Goal: Information Seeking & Learning: Learn about a topic

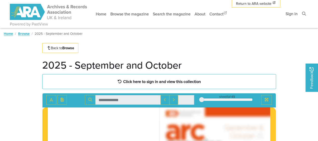
click at [127, 78] on strong "Click here to sign in and view this collection" at bounding box center [162, 81] width 78 height 6
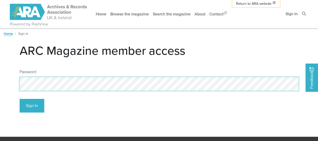
click at [20, 99] on button "Sign In" at bounding box center [32, 106] width 25 height 14
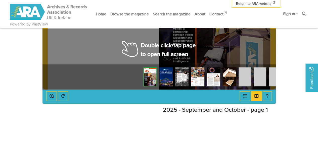
scroll to position [176, 0]
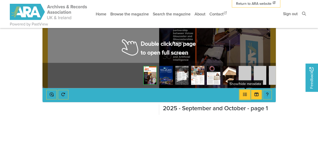
click at [242, 97] on button "Open metadata window" at bounding box center [245, 94] width 11 height 10
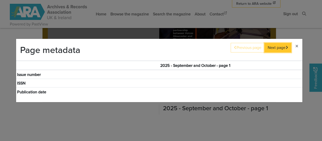
click at [282, 49] on button "Next page" at bounding box center [277, 48] width 27 height 10
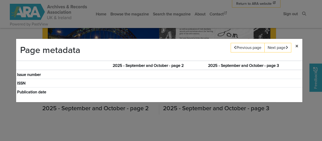
click at [298, 45] on button "×" at bounding box center [296, 46] width 11 height 14
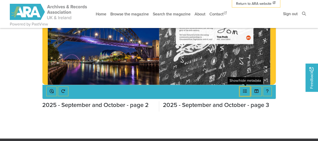
scroll to position [198, 0]
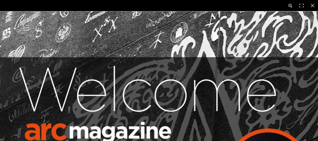
click at [289, 7] on button at bounding box center [290, 5] width 11 height 11
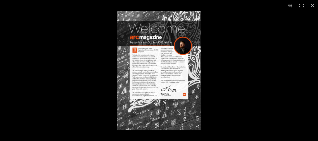
click at [187, 92] on img at bounding box center [159, 70] width 84 height 118
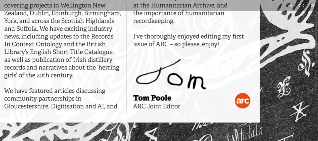
click at [314, 3] on button at bounding box center [312, 5] width 11 height 11
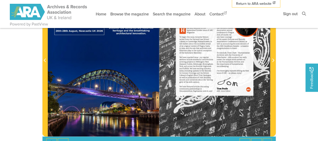
scroll to position [127, 0]
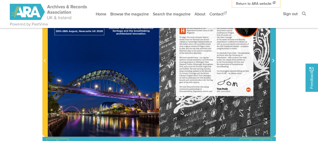
click at [273, 67] on span "Next Page" at bounding box center [272, 57] width 5 height 157
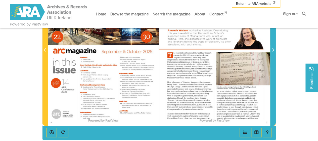
scroll to position [138, 0]
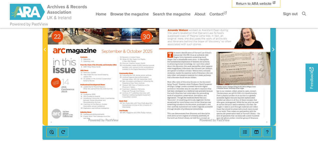
click at [272, 59] on span "Next Page" at bounding box center [272, 46] width 5 height 157
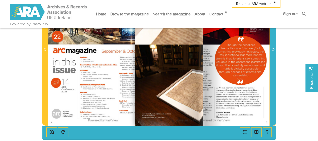
click at [272, 59] on span "Next Page" at bounding box center [272, 46] width 5 height 157
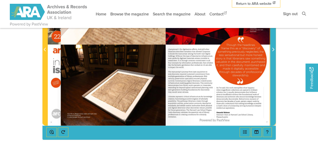
click at [272, 59] on span "Next Page" at bounding box center [272, 46] width 5 height 157
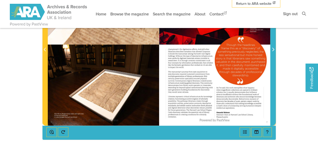
click at [272, 59] on span "Next Page" at bounding box center [272, 46] width 5 height 157
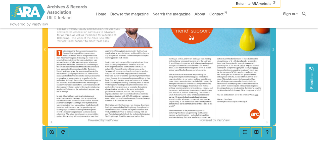
click at [272, 59] on span "Next Page" at bounding box center [272, 46] width 5 height 157
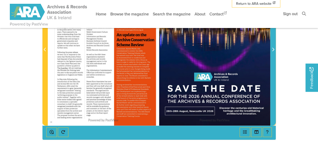
click at [272, 59] on span "Next Page" at bounding box center [272, 46] width 5 height 157
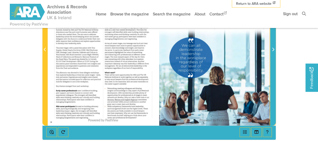
click at [272, 59] on span "Next Page" at bounding box center [272, 46] width 5 height 157
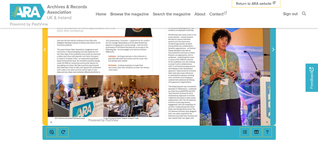
click at [272, 59] on span "Next Page" at bounding box center [272, 46] width 5 height 157
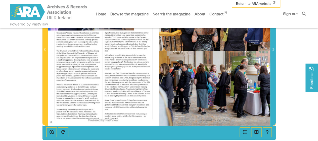
click at [272, 59] on span "Next Page" at bounding box center [272, 46] width 5 height 157
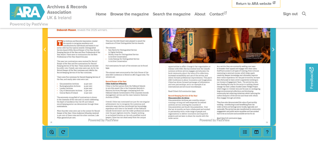
click at [272, 59] on span "Next Page" at bounding box center [272, 46] width 5 height 157
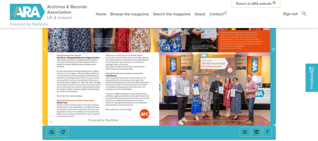
click at [272, 59] on span "Next Page" at bounding box center [272, 46] width 5 height 157
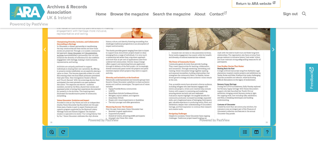
click at [272, 59] on span "Next Page" at bounding box center [272, 46] width 5 height 157
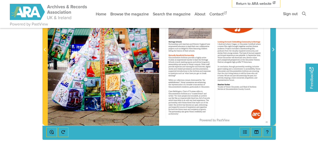
click at [272, 59] on span "Next Page" at bounding box center [272, 46] width 5 height 157
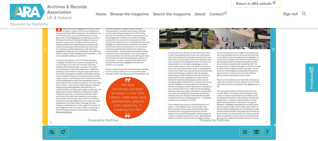
click at [272, 59] on span "Next Page" at bounding box center [272, 46] width 5 height 157
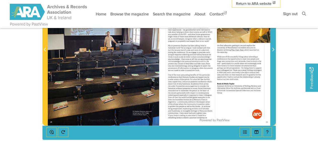
click at [272, 59] on span "Next Page" at bounding box center [272, 46] width 5 height 157
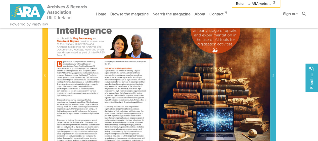
scroll to position [113, 0]
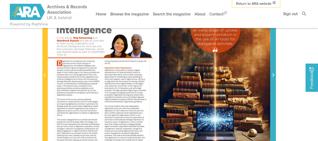
click at [272, 59] on span "Next Page" at bounding box center [272, 71] width 5 height 157
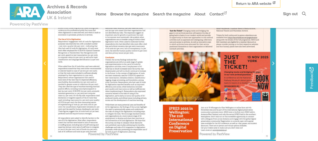
scroll to position [124, 0]
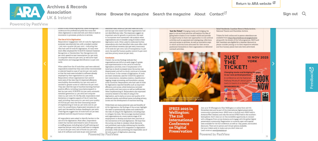
click at [272, 59] on span "Next Page" at bounding box center [272, 60] width 5 height 157
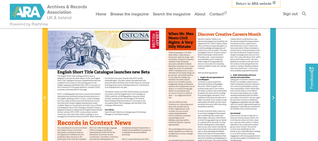
scroll to position [85, 0]
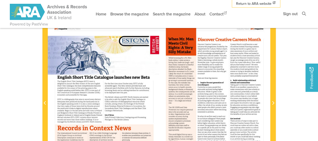
click at [105, 85] on div at bounding box center [103, 99] width 111 height 157
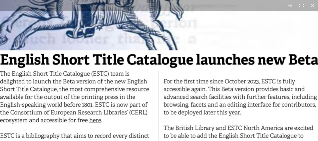
click at [213, 57] on img at bounding box center [159, 138] width 384 height 543
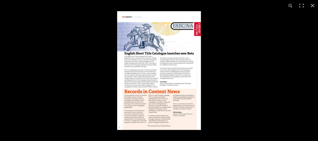
click at [158, 62] on img at bounding box center [159, 70] width 84 height 118
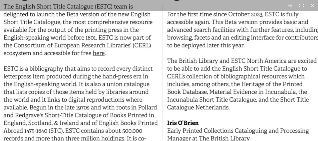
click at [100, 54] on img at bounding box center [163, 71] width 384 height 543
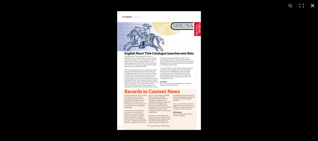
click at [311, 1] on button at bounding box center [312, 5] width 11 height 11
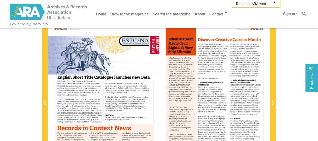
click at [83, 96] on div at bounding box center [103, 99] width 111 height 157
click at [85, 94] on div at bounding box center [103, 99] width 111 height 157
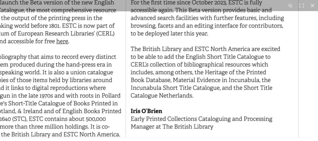
click at [246, 45] on img at bounding box center [126, 59] width 384 height 543
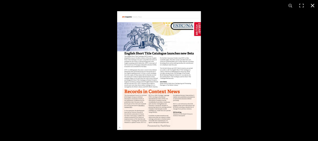
click at [316, 4] on button at bounding box center [312, 5] width 11 height 11
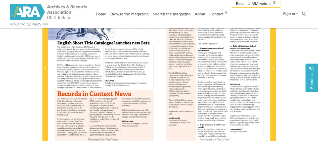
scroll to position [116, 0]
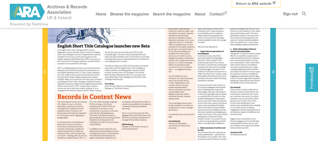
click at [273, 75] on span "Next Page" at bounding box center [272, 68] width 5 height 157
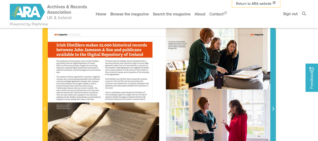
scroll to position [79, 0]
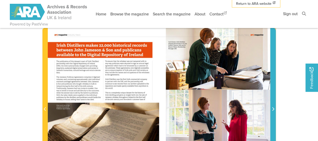
click at [273, 75] on span "Next Page" at bounding box center [272, 105] width 5 height 157
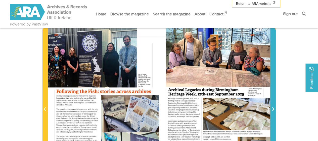
click at [273, 75] on span "Next Page" at bounding box center [272, 105] width 5 height 157
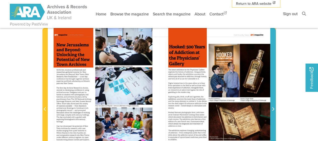
click at [273, 75] on span "Next Page" at bounding box center [272, 105] width 5 height 157
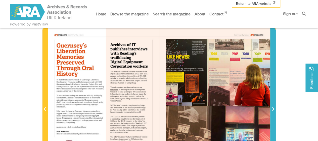
click at [273, 75] on span "Next Page" at bounding box center [272, 105] width 5 height 157
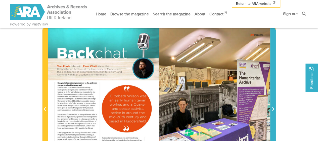
click at [273, 75] on span "Next Page" at bounding box center [272, 105] width 5 height 157
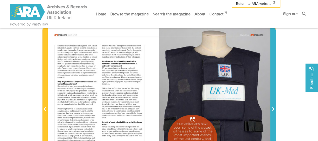
click at [273, 75] on span "Next Page" at bounding box center [272, 105] width 5 height 157
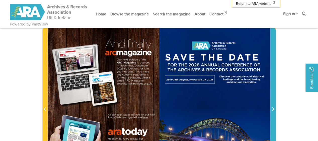
click at [273, 75] on span "Next Page" at bounding box center [272, 105] width 5 height 157
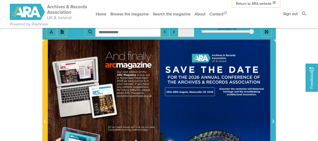
scroll to position [66, 0]
